Goal: Find specific page/section: Find specific page/section

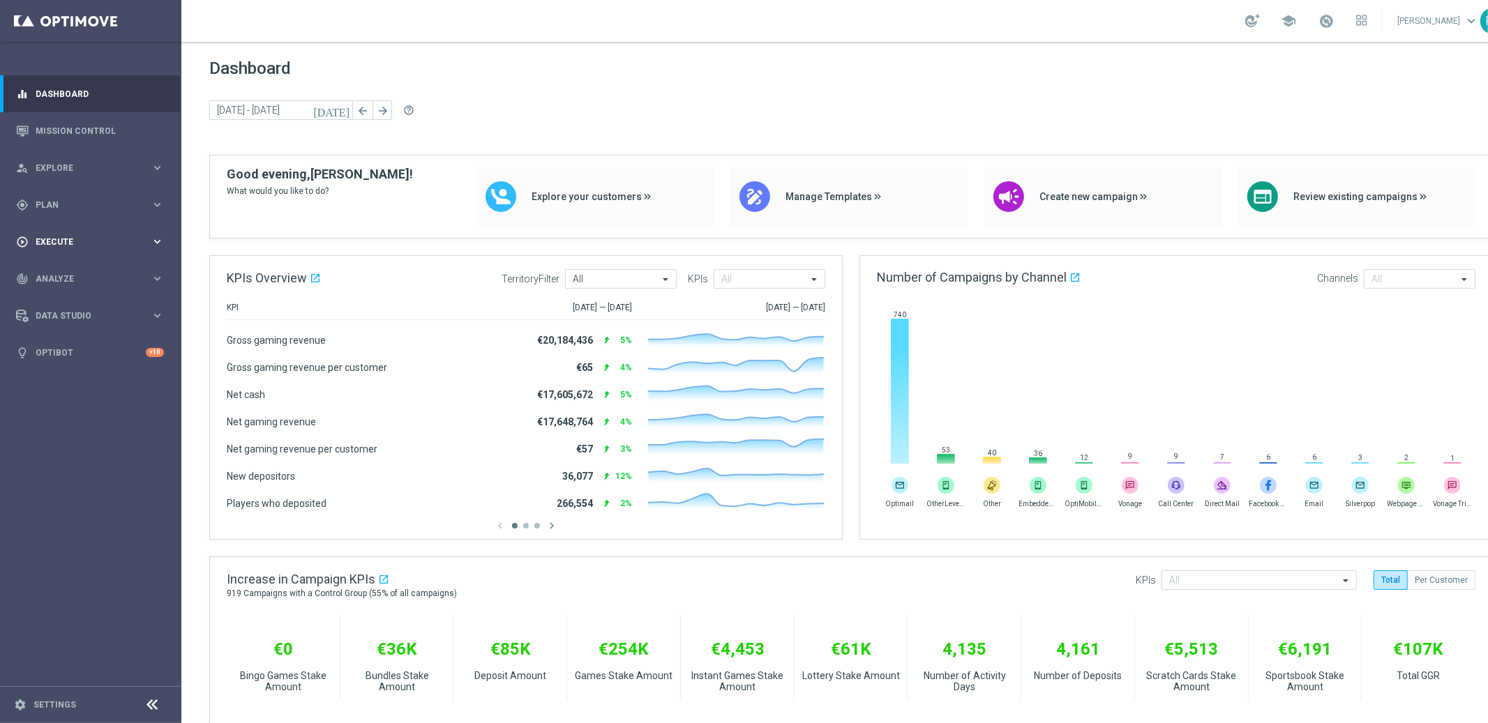
click at [68, 238] on span "Execute" at bounding box center [93, 242] width 115 height 8
click at [47, 202] on span "Plan" at bounding box center [93, 205] width 115 height 8
click at [63, 277] on span "Templates" at bounding box center [87, 275] width 100 height 8
click at [101, 358] on link "Embedded Messaging" at bounding box center [94, 359] width 102 height 11
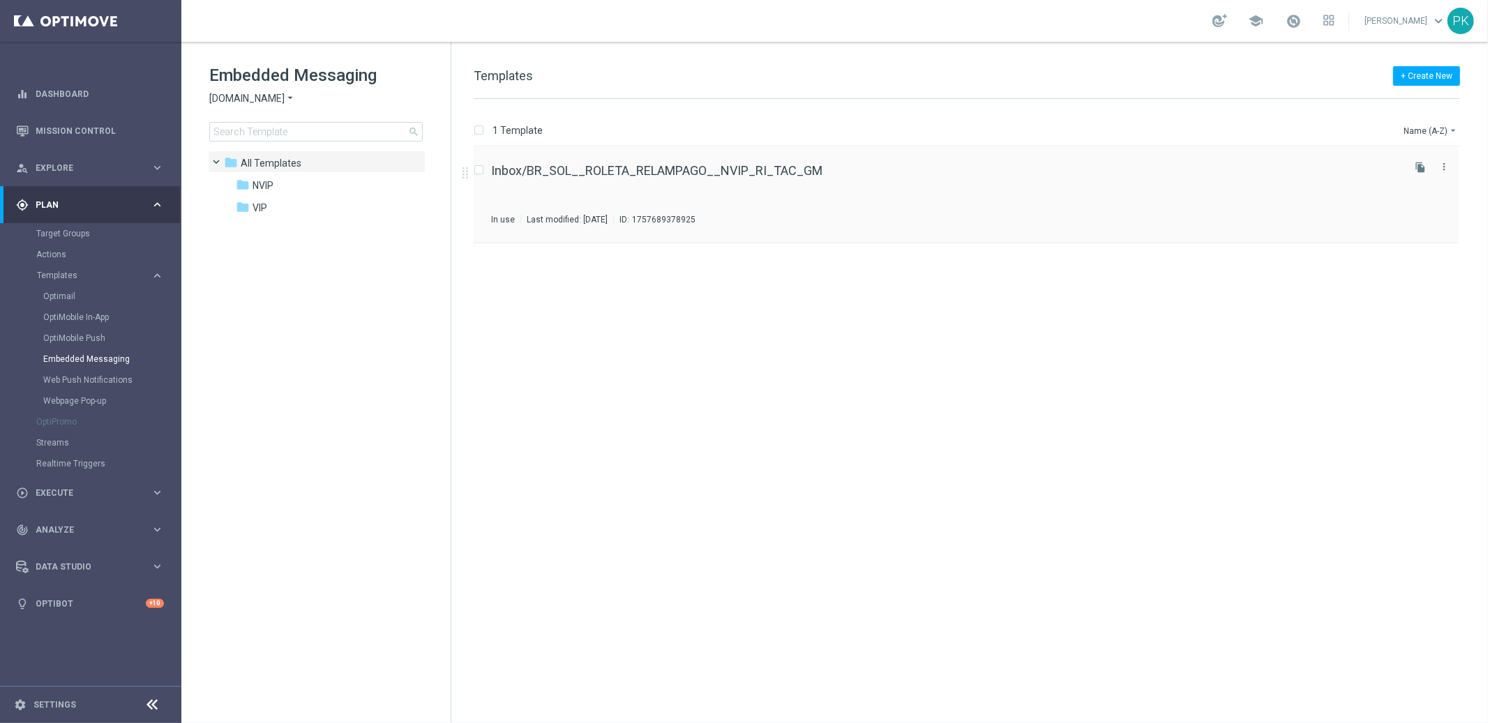
click at [669, 179] on div "Inbox/BR_SOL__ROLETA_RELAMPAGO__NVIP_RI_TAC_GM In use Last modified: [DATE] ID:…" at bounding box center [945, 195] width 909 height 61
